Goal: Information Seeking & Learning: Learn about a topic

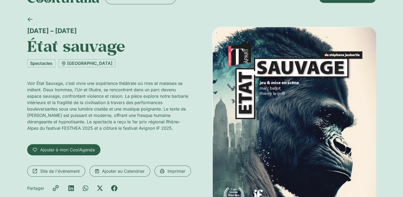
scroll to position [27, 0]
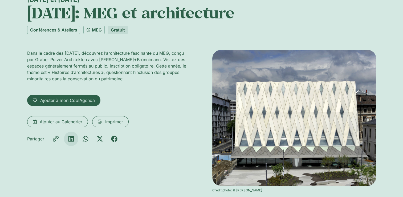
scroll to position [53, 0]
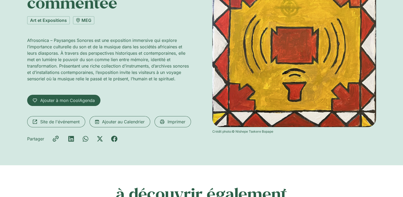
scroll to position [80, 0]
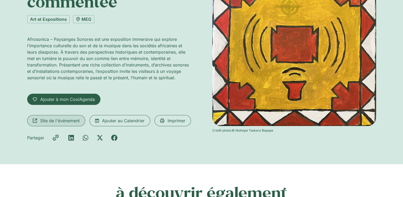
click at [71, 118] on span "Site de l'événement" at bounding box center [59, 120] width 39 height 6
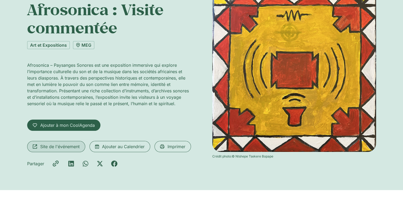
scroll to position [0, 0]
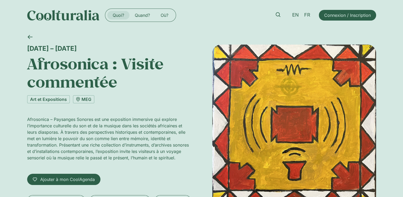
click at [121, 15] on link "Quoi?" at bounding box center [118, 15] width 22 height 9
click at [279, 16] on icon at bounding box center [278, 14] width 5 height 5
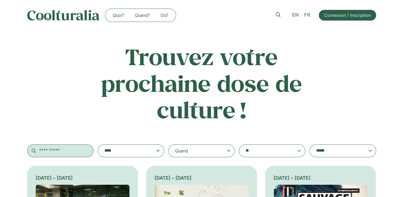
click at [51, 151] on input "text" at bounding box center [60, 150] width 66 height 13
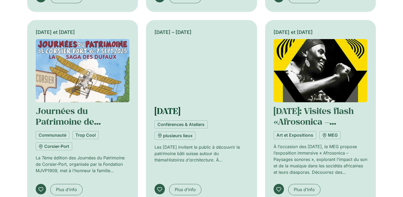
scroll to position [347, 0]
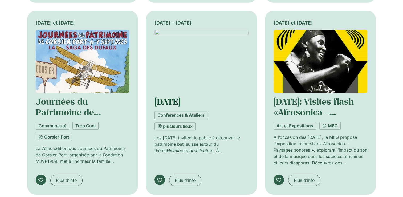
type input "**********"
click at [180, 107] on link "Journées européennes du patrimoine" at bounding box center [168, 101] width 26 height 11
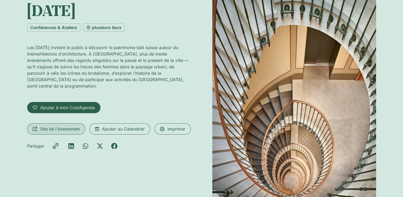
scroll to position [80, 0]
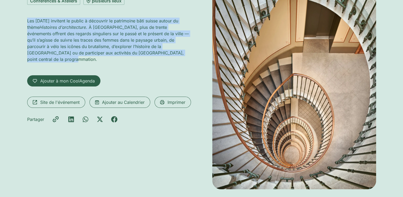
drag, startPoint x: 25, startPoint y: 56, endPoint x: 81, endPoint y: 100, distance: 70.9
click at [81, 100] on div "12 – 14 septembre Journées européennes du patrimoine Conférences & Ateliers plu…" at bounding box center [201, 79] width 403 height 258
copy p "Les Journées européennes du patrimoine invitent le public à découvrir le patrim…"
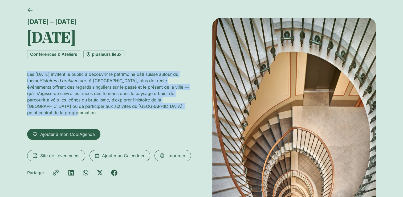
click at [126, 93] on div "12 – 14 septembre Journées européennes du patrimoine Conférences & Ateliers plu…" at bounding box center [109, 130] width 164 height 224
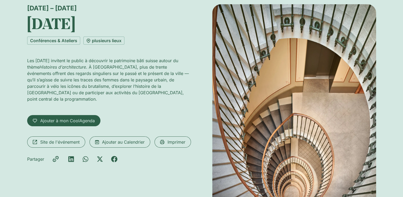
click at [126, 93] on div "12 – 14 septembre Journées européennes du patrimoine Conférences & Ateliers plu…" at bounding box center [109, 116] width 164 height 224
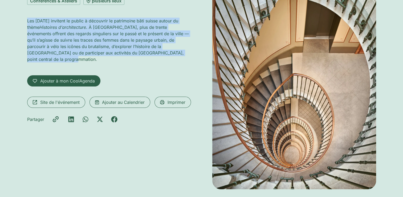
drag, startPoint x: 65, startPoint y: 98, endPoint x: 26, endPoint y: 60, distance: 53.9
click at [26, 60] on div "12 – 14 septembre Journées européennes du patrimoine Conférences & Ateliers plu…" at bounding box center [201, 79] width 403 height 258
copy p "Les Journées européennes du patrimoine invitent le public à découvrir le patrim…"
click at [54, 105] on span "Site de l'événement" at bounding box center [59, 102] width 39 height 6
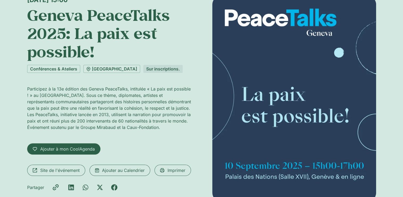
scroll to position [53, 0]
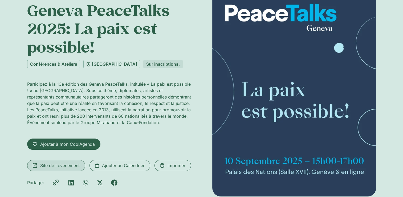
click at [60, 163] on span "Site de l'événement" at bounding box center [59, 165] width 39 height 6
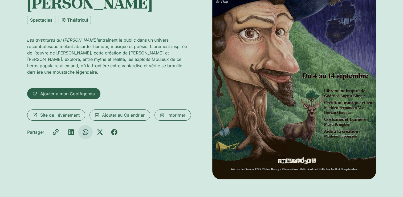
scroll to position [107, 0]
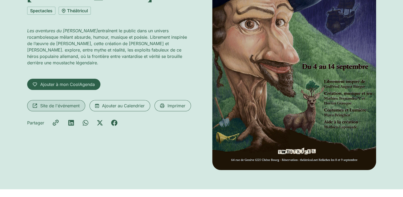
click at [59, 106] on span "Site de l'événement" at bounding box center [59, 105] width 39 height 6
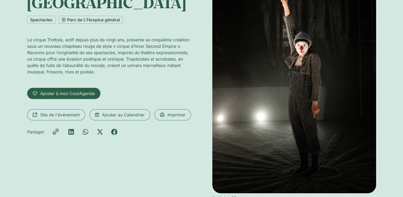
scroll to position [107, 0]
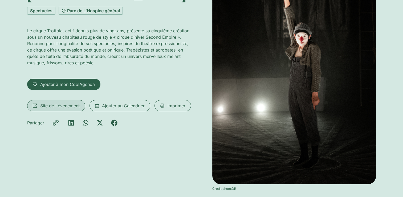
click at [70, 102] on span "Site de l'événement" at bounding box center [59, 105] width 39 height 6
click at [63, 102] on span "Site de l'événement" at bounding box center [59, 105] width 39 height 6
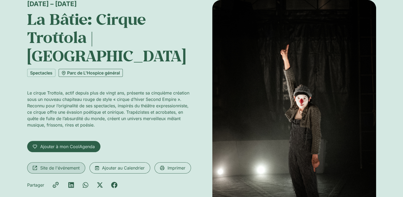
scroll to position [0, 0]
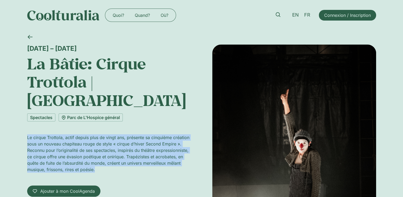
drag, startPoint x: 25, startPoint y: 119, endPoint x: 101, endPoint y: 153, distance: 84.0
click at [101, 153] on div "1 – 10 septembre La Bâtie: Cirque Trottola | Strano Spectacles Parc de L'Hospic…" at bounding box center [201, 173] width 403 height 286
copy p "Le cirque Trottola, actif depuis plus de vingt ans, présente sa cinquième créat…"
click at [103, 156] on div "Le cirque Trottola, actif depuis plus de vingt ans, présente sa cinquième créat…" at bounding box center [109, 155] width 164 height 43
drag, startPoint x: 27, startPoint y: 118, endPoint x: 106, endPoint y: 154, distance: 87.1
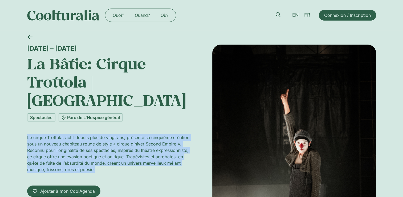
click at [106, 154] on div "1 – 10 septembre La Bâtie: Cirque Trottola | Strano Spectacles Parc de L'Hospic…" at bounding box center [201, 173] width 403 height 286
copy p "Le cirque Trottola, actif depuis plus de vingt ans, présente sa cinquième créat…"
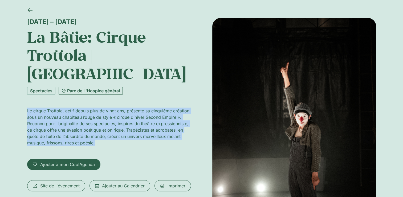
click at [107, 87] on link "Parc de L'Hospice général" at bounding box center [91, 91] width 64 height 8
click at [66, 182] on span "Site de l'événement" at bounding box center [59, 185] width 39 height 6
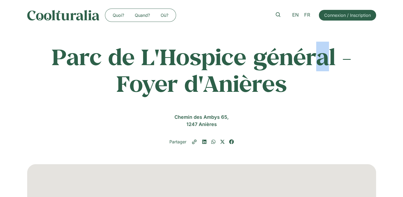
drag, startPoint x: 322, startPoint y: 65, endPoint x: 326, endPoint y: 63, distance: 4.8
click at [326, 63] on h1 "Parc de L'Hospice général - Foyer d'Anières" at bounding box center [201, 69] width 349 height 53
click at [335, 61] on h1 "Parc de L'Hospice général - Foyer d'Anières" at bounding box center [201, 69] width 349 height 53
click at [203, 61] on h1 "Parc de L'Hospice général - Foyer d'Anières" at bounding box center [201, 69] width 349 height 53
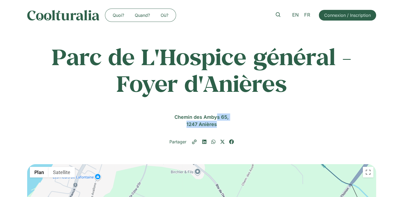
drag, startPoint x: 176, startPoint y: 117, endPoint x: 219, endPoint y: 123, distance: 43.6
click at [219, 123] on div "Chemin des Ambys 65, 1247 Anières" at bounding box center [201, 120] width 349 height 14
copy div "Chemin des Ambys 65, 1247 Anières"
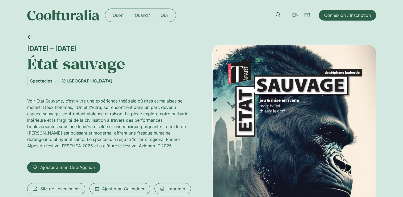
scroll to position [27, 0]
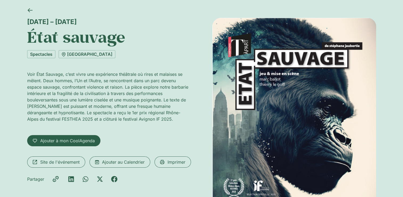
click at [159, 155] on div "[DATE] – [DATE] État sauvage Spectacles [GEOGRAPHIC_DATA] Voir État Sauvage, c’…" at bounding box center [109, 135] width 164 height 235
drag, startPoint x: 26, startPoint y: 73, endPoint x: 176, endPoint y: 119, distance: 156.9
click at [176, 119] on div "[DATE] – [DATE] État sauvage Spectacles [GEOGRAPHIC_DATA] Voir État Sauvage, c’…" at bounding box center [201, 138] width 403 height 268
copy p "Voir État Sauvage, c’est vivre une expérience théâtrale où rires et malaises se…"
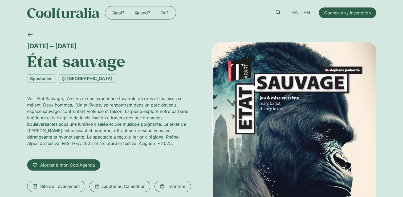
scroll to position [0, 0]
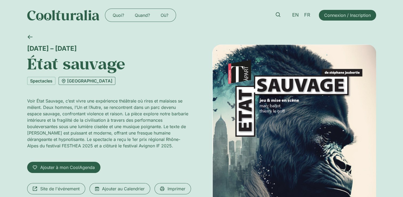
click at [94, 81] on link "[GEOGRAPHIC_DATA]" at bounding box center [87, 81] width 57 height 8
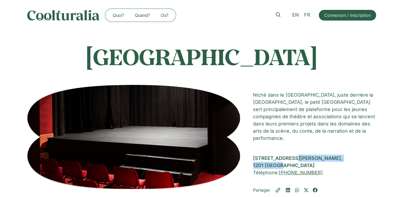
drag, startPoint x: 253, startPoint y: 158, endPoint x: 284, endPoint y: 168, distance: 32.5
click at [284, 168] on div "Rue Louis-Favre 43, 1201 Genève" at bounding box center [314, 161] width 123 height 14
copy div "Rue Louis-Favre 43, 1201 Genève"
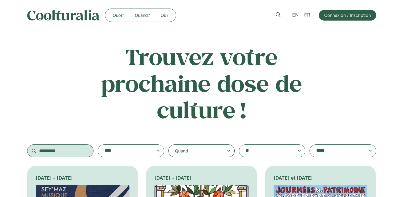
drag, startPoint x: 74, startPoint y: 151, endPoint x: 22, endPoint y: 153, distance: 51.8
click at [22, 153] on div "**********" at bounding box center [201, 100] width 403 height 114
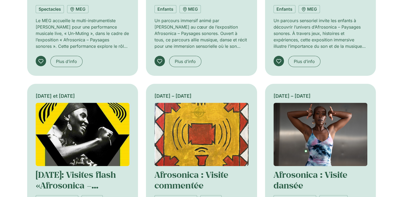
scroll to position [293, 0]
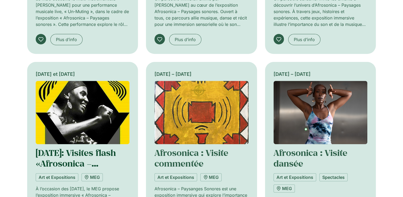
type input "**********"
click at [64, 161] on link "[DATE]: Visites flash «Afrosonica – Paysages sonores»" at bounding box center [76, 163] width 80 height 33
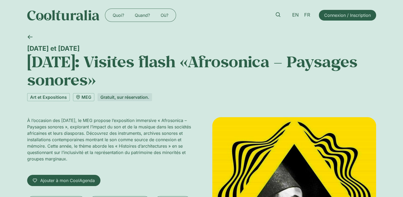
drag, startPoint x: 27, startPoint y: 121, endPoint x: 165, endPoint y: 158, distance: 143.1
click at [165, 158] on p "À l’occasion des [DATE], le MEG propose l’exposition immersive « Afrosonica – P…" at bounding box center [109, 139] width 164 height 45
copy p "À l’occasion des [DATE], le MEG propose l’exposition immersive « Afrosonica – P…"
